Goal: Information Seeking & Learning: Learn about a topic

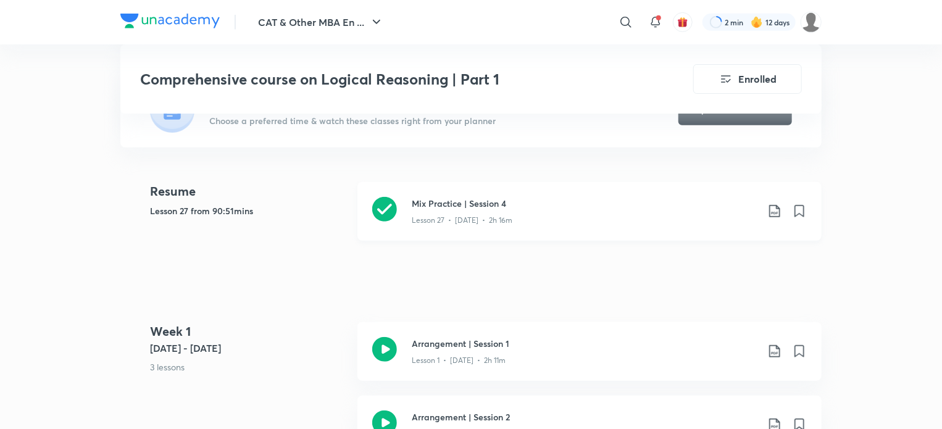
scroll to position [304, 0]
click at [478, 214] on div "Lesson 27 • [DATE] • 2h 16m" at bounding box center [585, 219] width 346 height 16
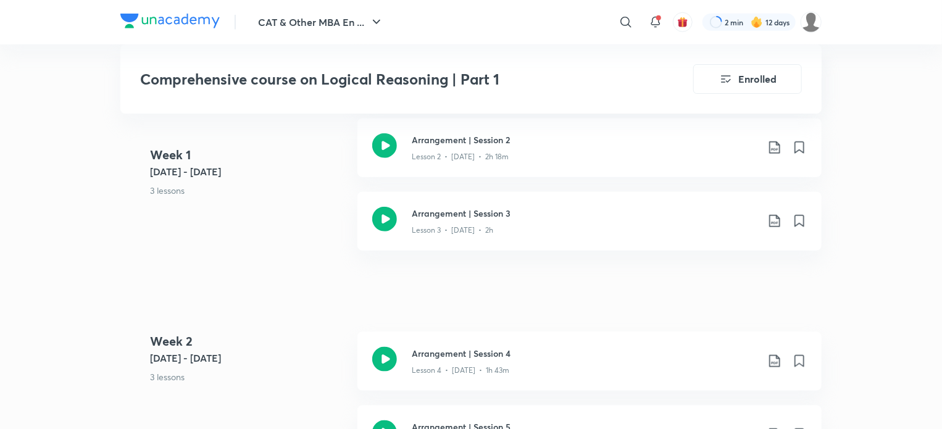
scroll to position [602, 0]
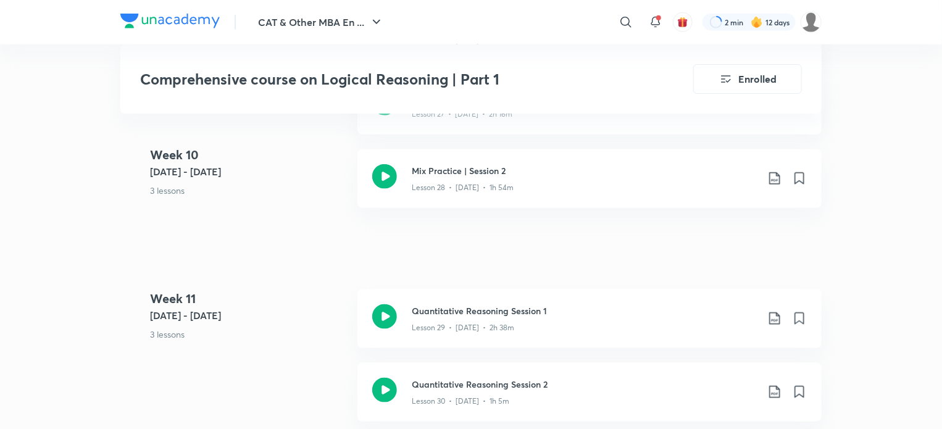
scroll to position [3052, 0]
